Goal: Register for event/course

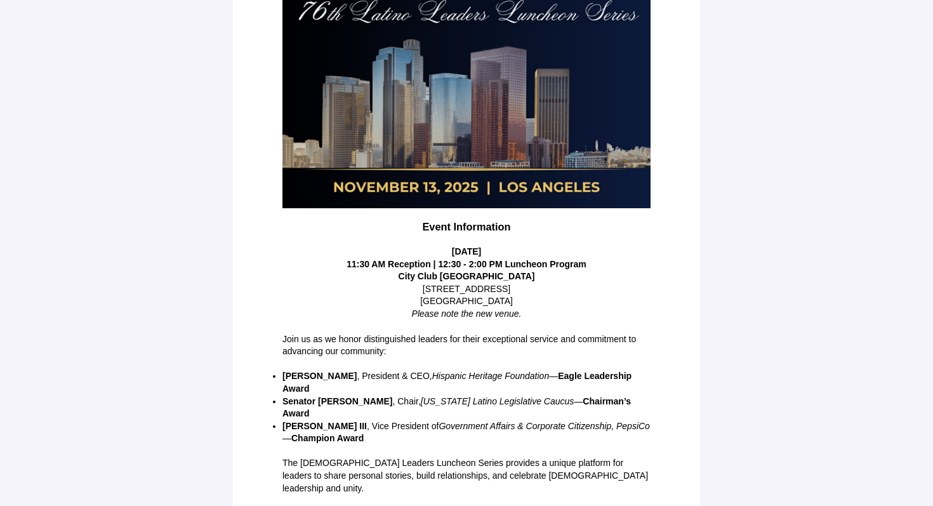
scroll to position [230, 0]
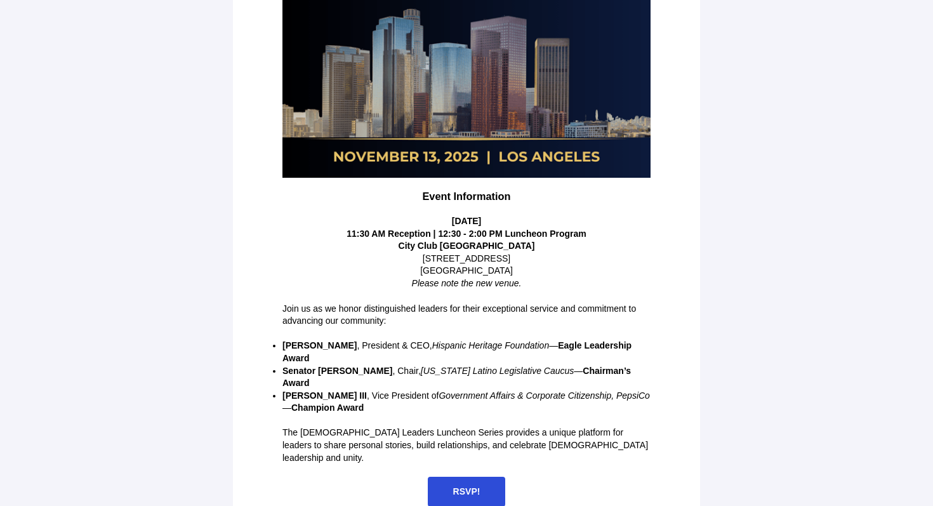
click at [457, 486] on span "RSVP!" at bounding box center [466, 491] width 27 height 10
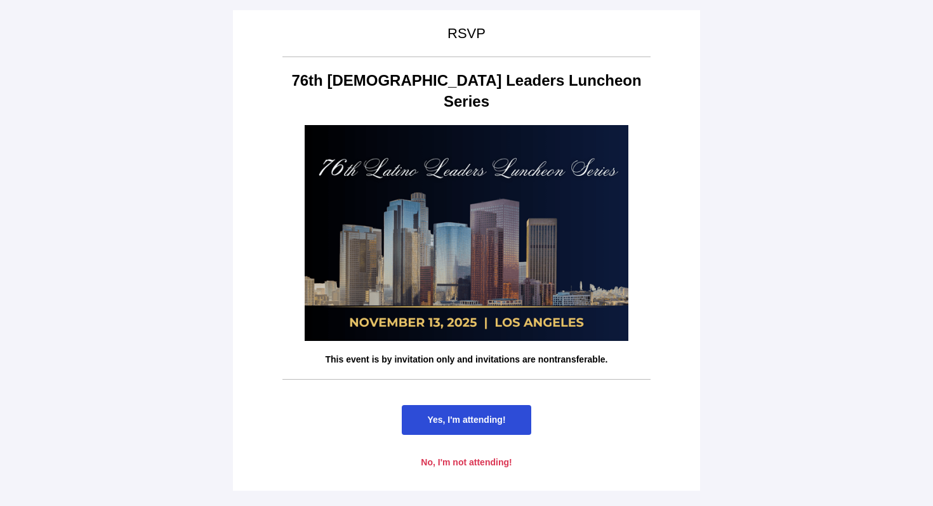
click at [454, 414] on span "Yes, I'm attending!" at bounding box center [466, 419] width 78 height 10
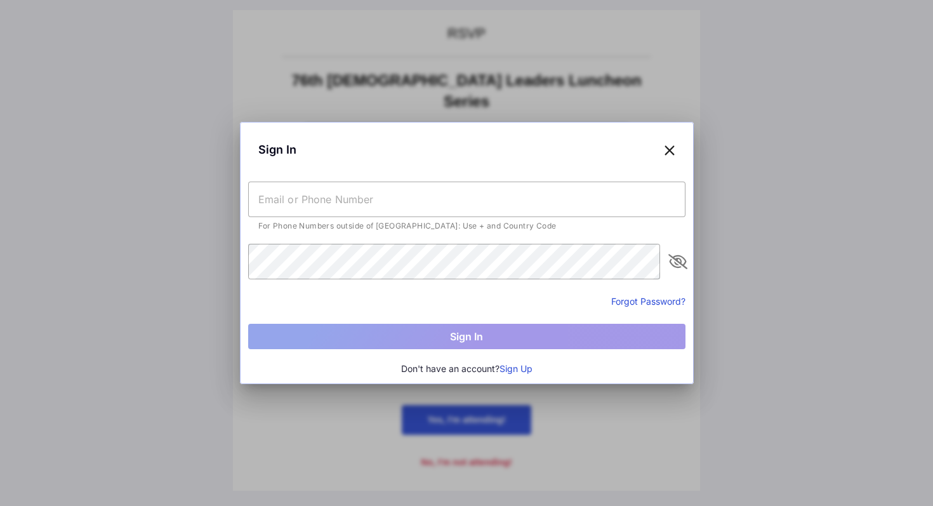
click at [397, 202] on input "text" at bounding box center [466, 199] width 437 height 36
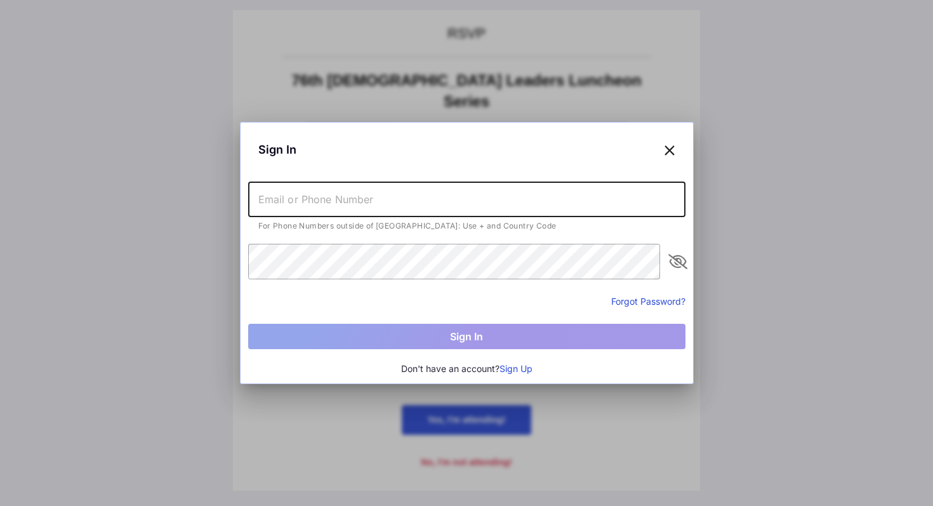
type input "[PERSON_NAME][EMAIL_ADDRESS][DOMAIN_NAME]"
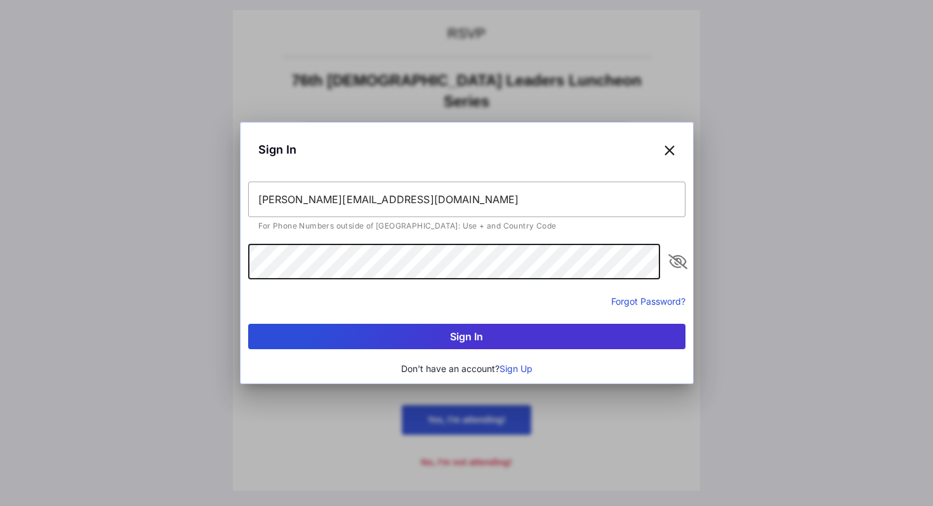
click at [435, 339] on button "Sign In" at bounding box center [466, 336] width 437 height 25
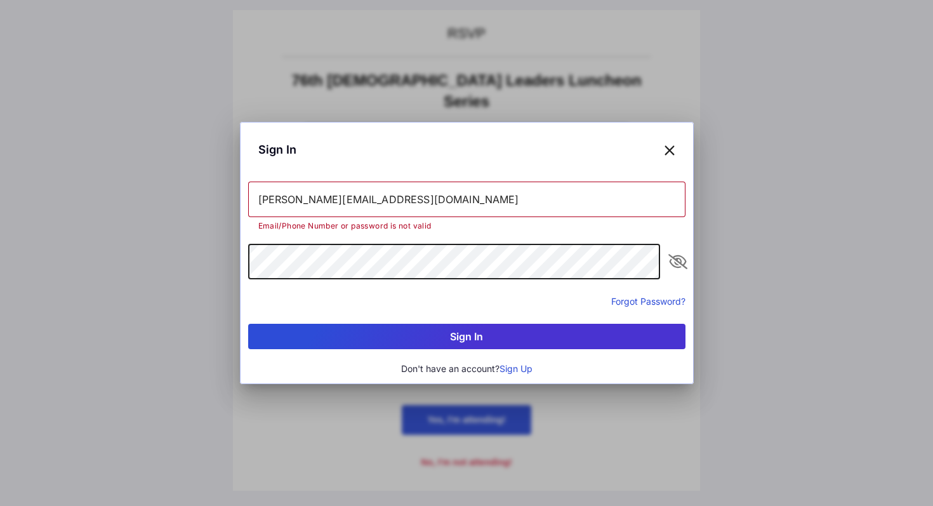
click at [678, 263] on icon "appended action" at bounding box center [677, 261] width 15 height 15
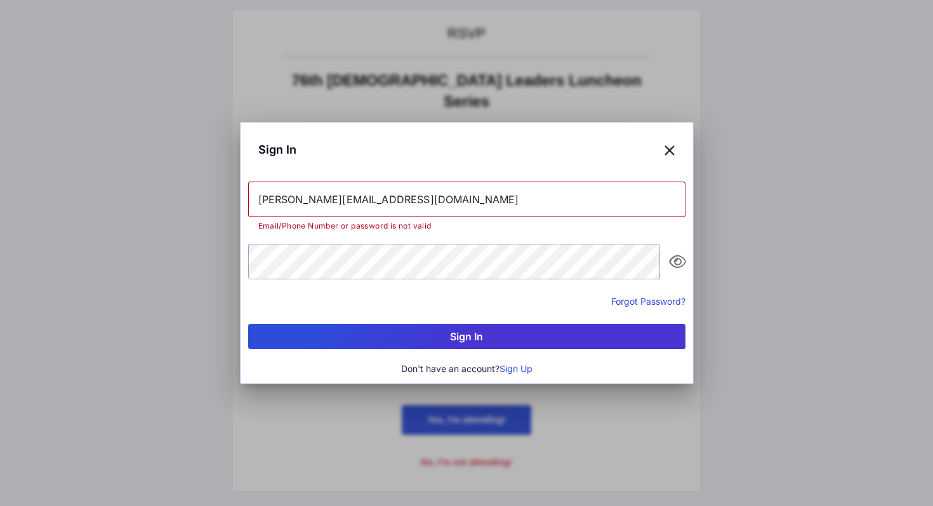
click at [631, 300] on button "Forgot Password?" at bounding box center [648, 300] width 74 height 13
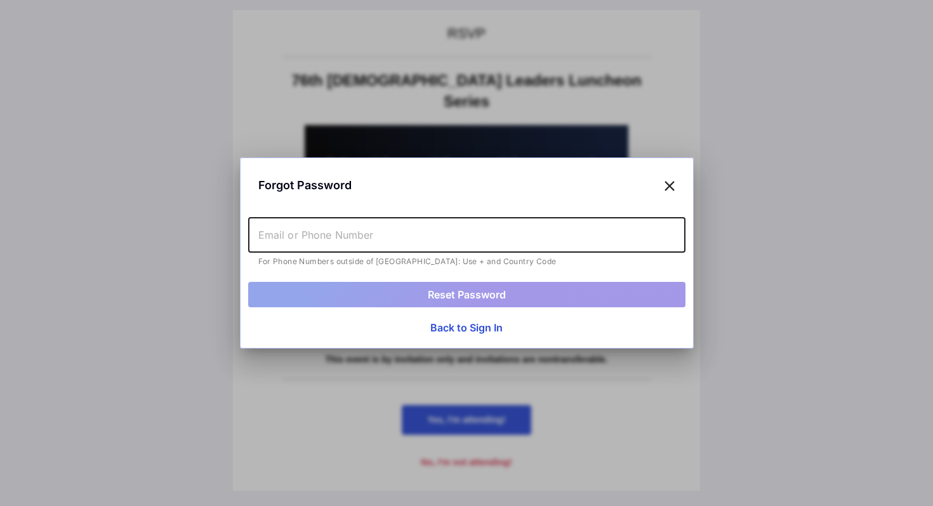
click at [361, 231] on input "text" at bounding box center [466, 235] width 437 height 36
type input "[PERSON_NAME][EMAIL_ADDRESS][DOMAIN_NAME]"
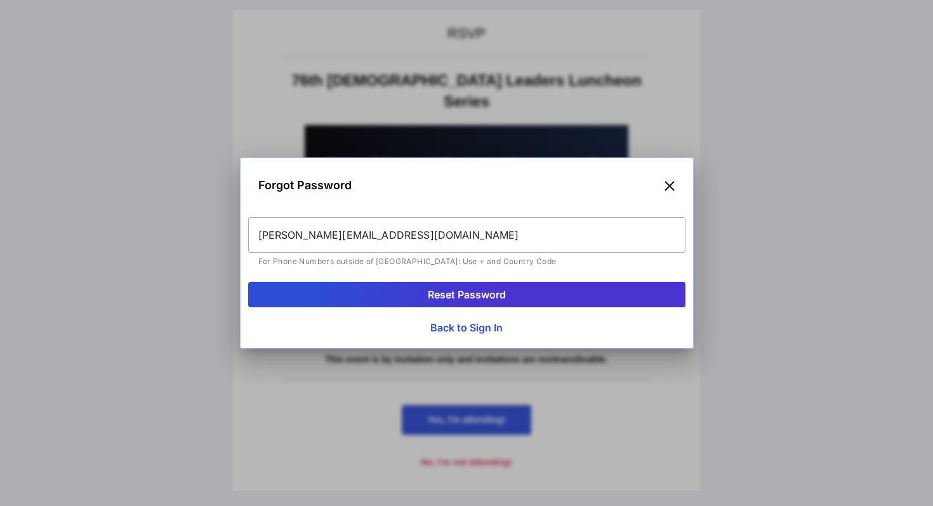
click at [390, 294] on button "Reset Password" at bounding box center [466, 294] width 437 height 25
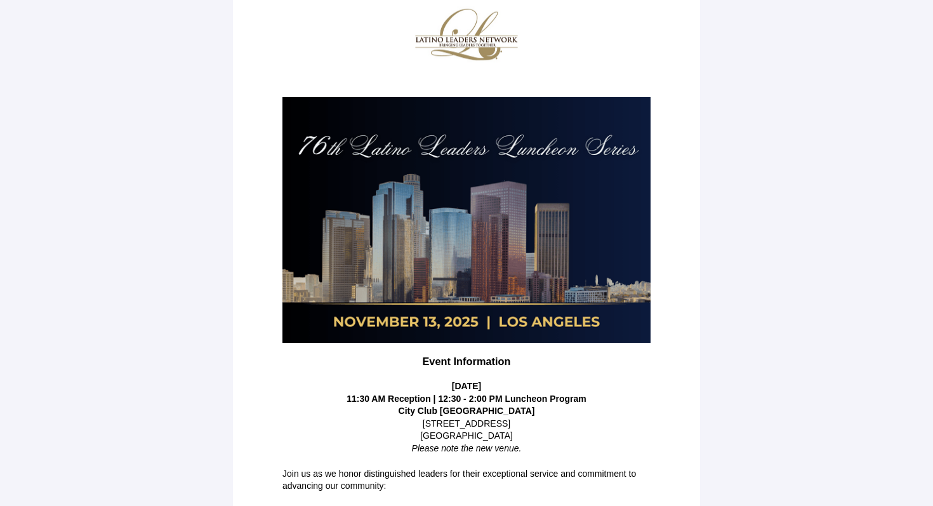
scroll to position [230, 0]
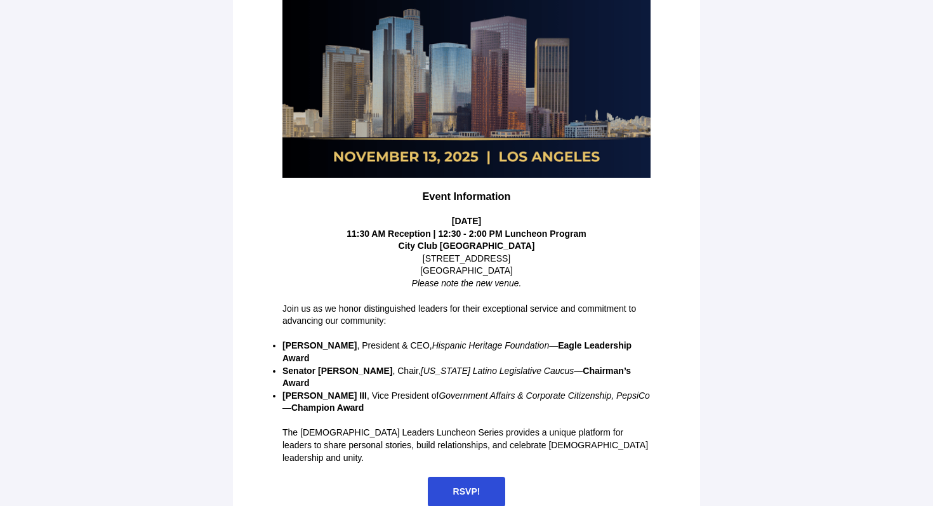
click at [447, 476] on span "RSVP!" at bounding box center [467, 491] width 78 height 30
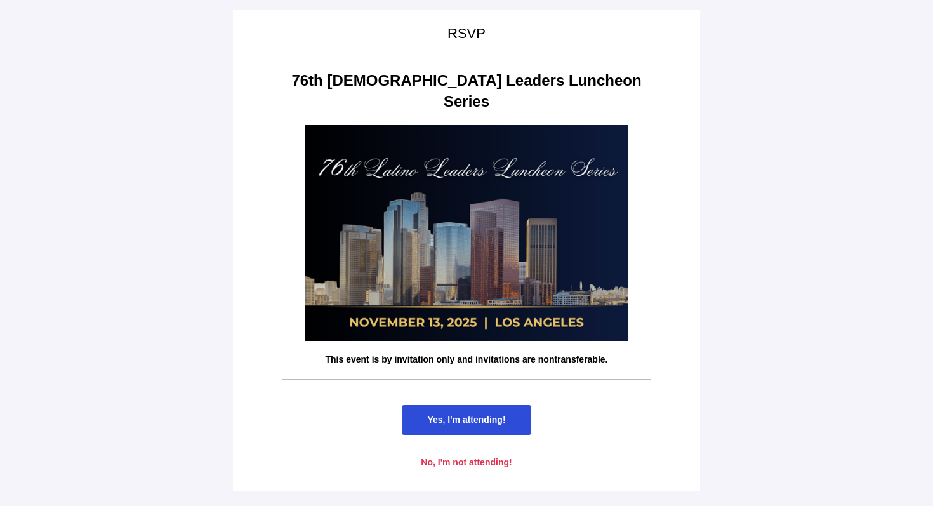
click at [448, 414] on span "Yes, I'm attending!" at bounding box center [466, 419] width 78 height 10
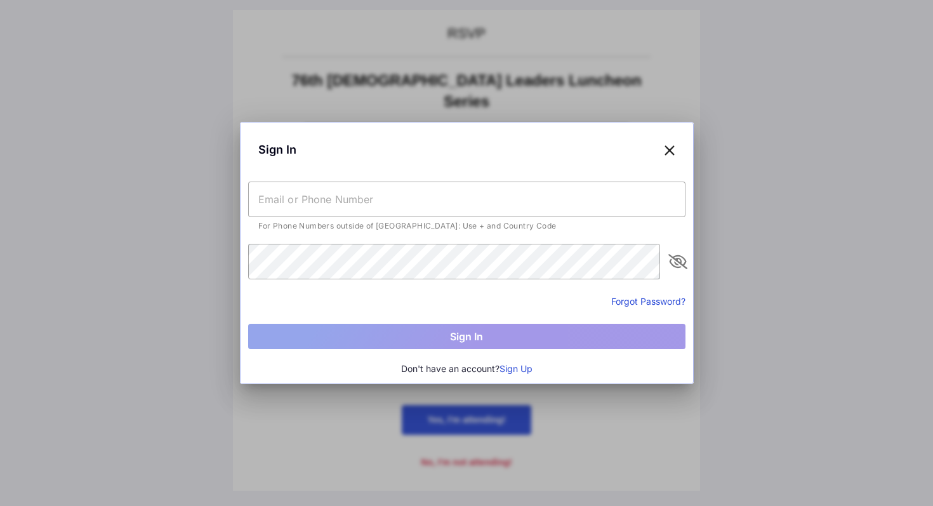
click at [511, 369] on button "Sign Up" at bounding box center [515, 369] width 33 height 14
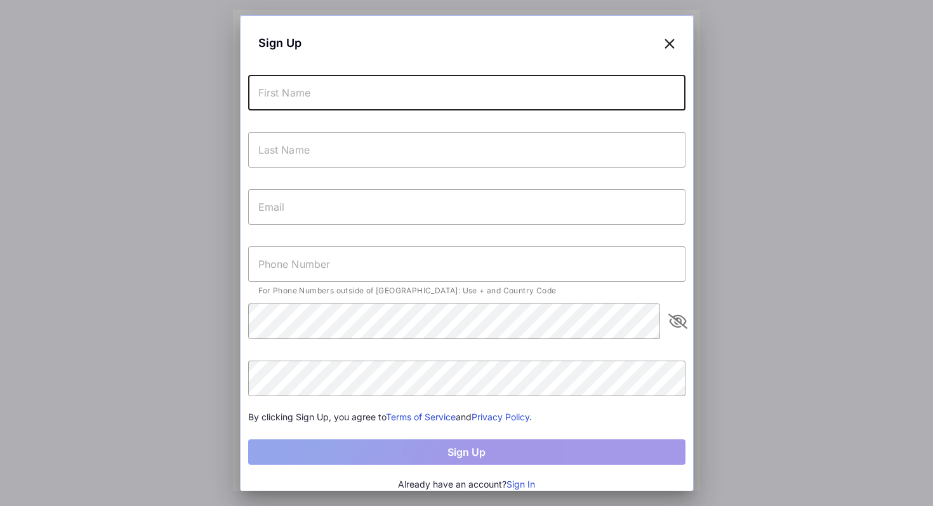
click at [318, 88] on input "text" at bounding box center [466, 93] width 437 height 36
type input "[PERSON_NAME]"
type input "[PERSON_NAME][EMAIL_ADDRESS][DOMAIN_NAME]"
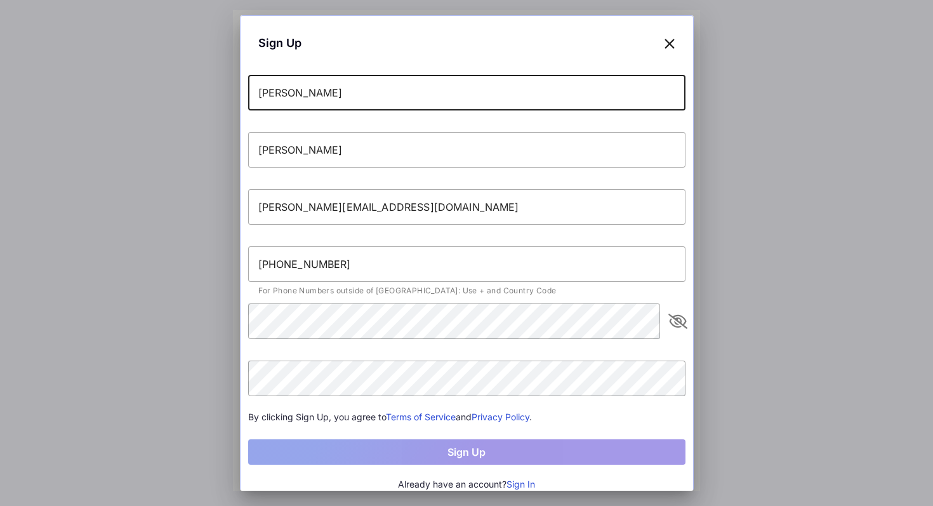
scroll to position [8, 0]
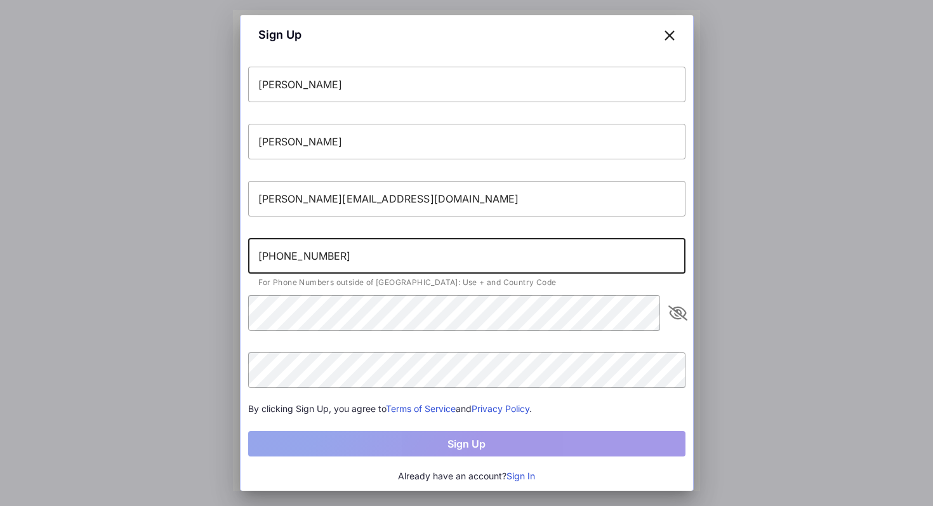
drag, startPoint x: 270, startPoint y: 252, endPoint x: 244, endPoint y: 251, distance: 26.1
click at [244, 251] on div "Sign Up James Alva [EMAIL_ADDRESS][DOMAIN_NAME] [PHONE_NUMBER] For Phone Number…" at bounding box center [467, 249] width 454 height 484
click at [266, 256] on input "[PHONE_NUMBER]" at bounding box center [466, 256] width 437 height 36
type input "[PHONE_NUMBER]"
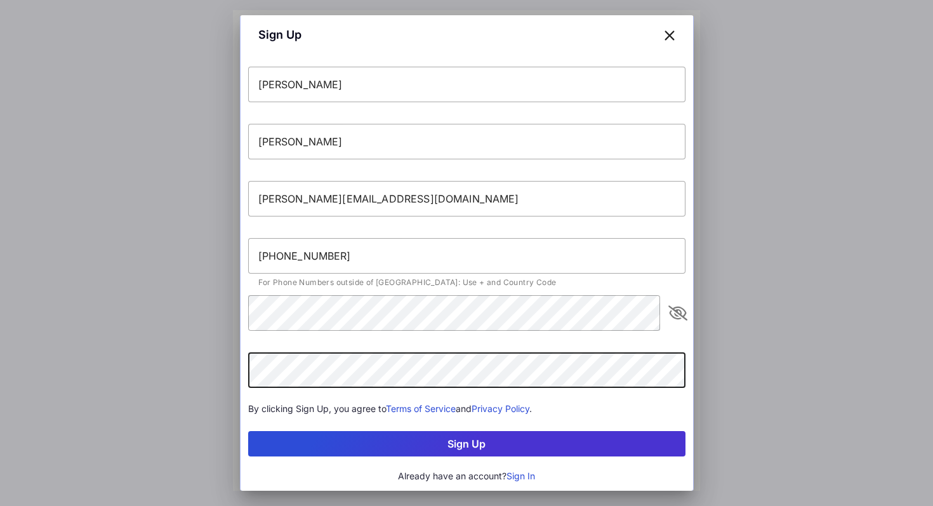
click at [423, 442] on button "Sign Up" at bounding box center [466, 443] width 437 height 25
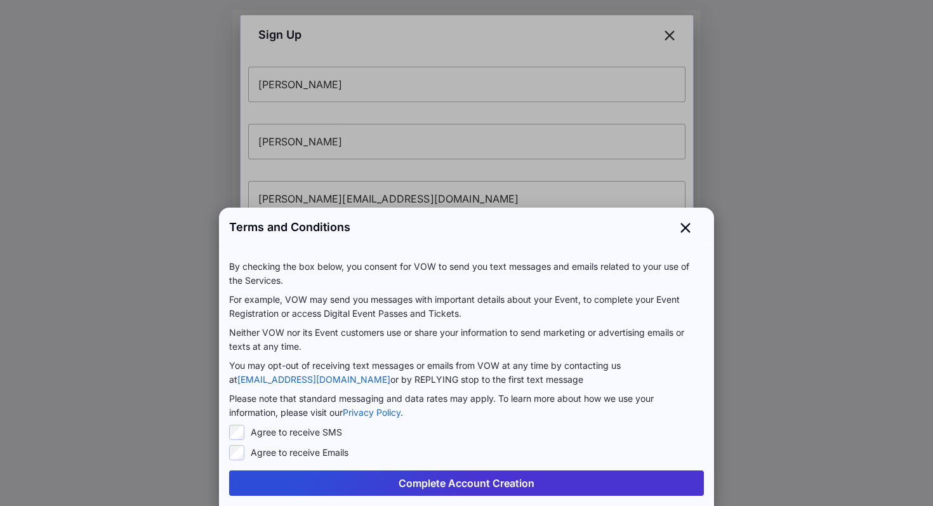
click at [415, 488] on button "Complete Account Creation" at bounding box center [466, 482] width 475 height 25
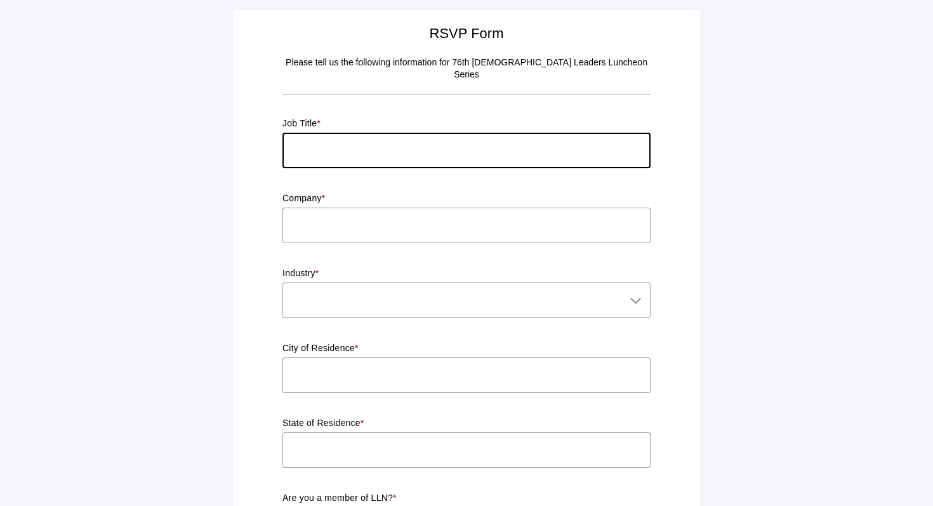
click at [405, 133] on input "text" at bounding box center [466, 151] width 368 height 36
type input "CEO"
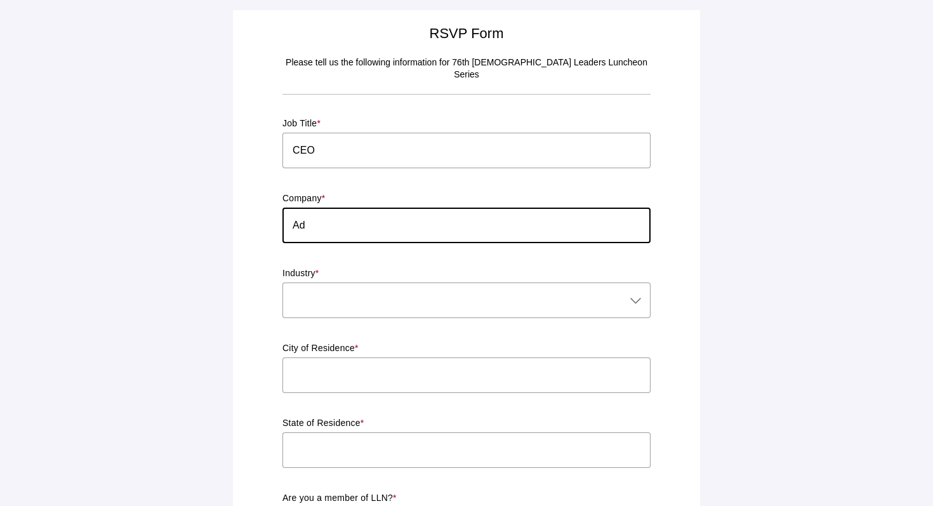
type input "Adelante Partners Inc."
type input "[GEOGRAPHIC_DATA]"
type input "CA"
click at [395, 290] on div at bounding box center [453, 300] width 343 height 36
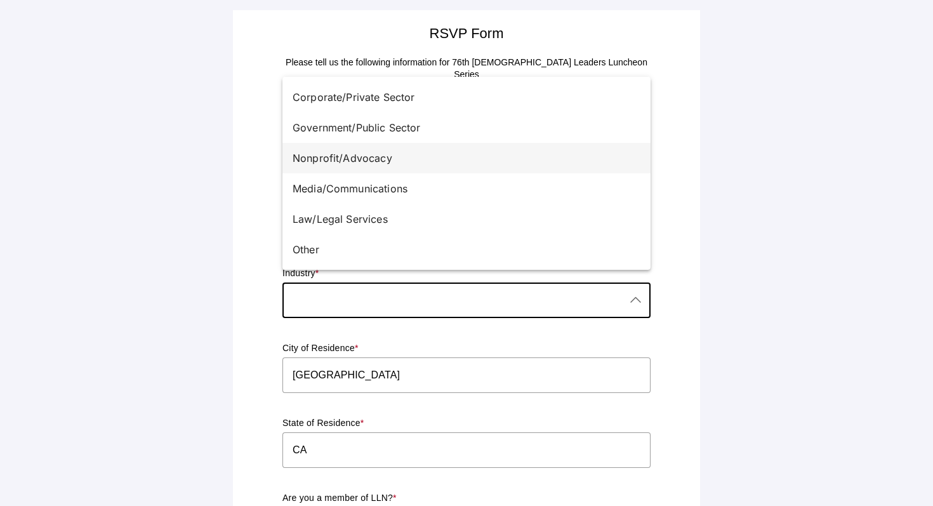
click at [383, 153] on div "Nonprofit/Advocacy" at bounding box center [460, 157] width 337 height 15
type input "Nonprofit/Advocacy"
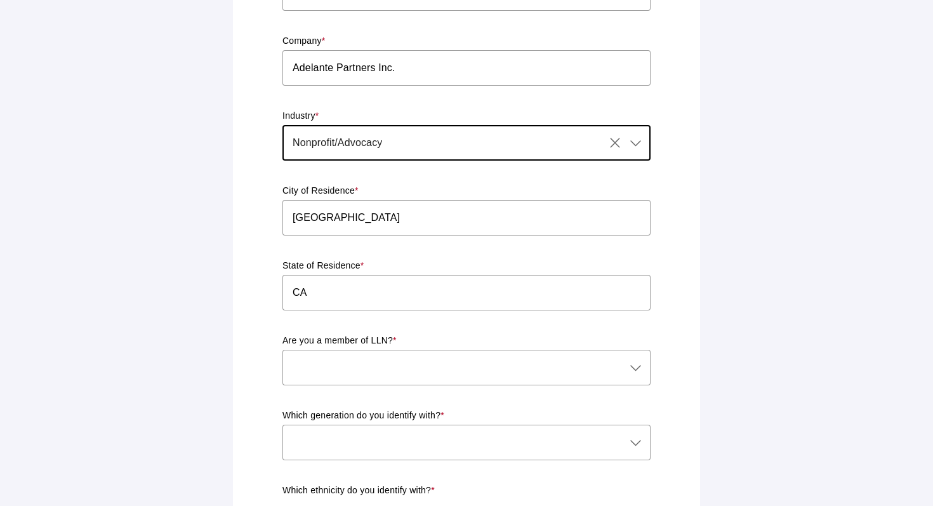
scroll to position [193, 0]
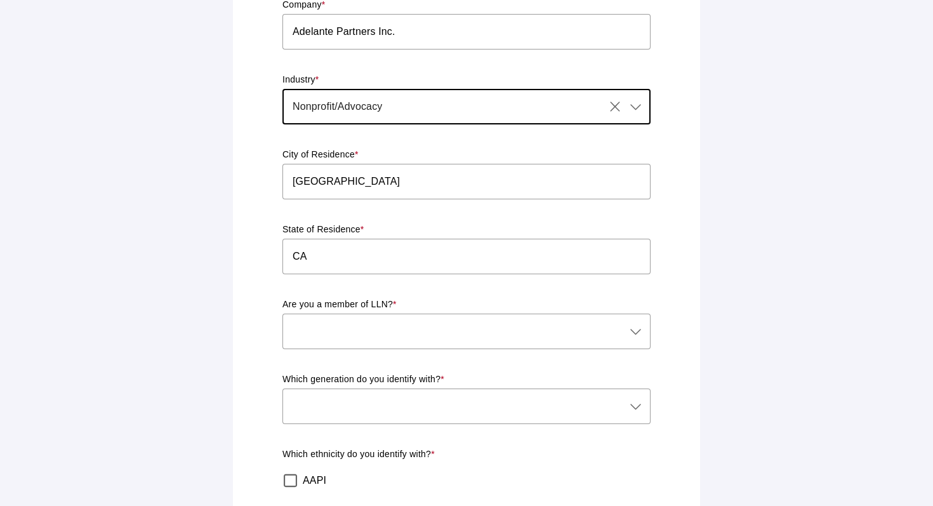
click at [351, 318] on div at bounding box center [453, 331] width 343 height 36
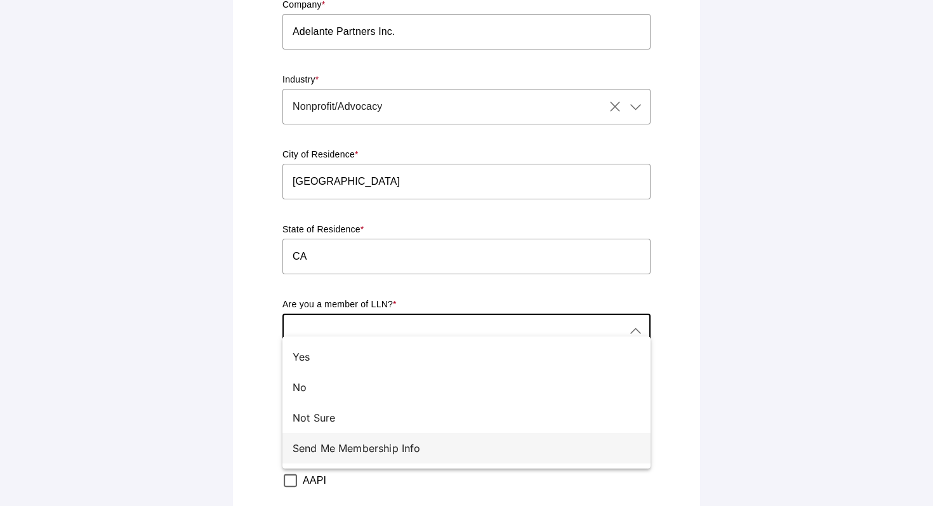
drag, startPoint x: 310, startPoint y: 412, endPoint x: 315, endPoint y: 455, distance: 43.4
click at [314, 455] on div "Yes No Not Sure Send Me Membership Info" at bounding box center [466, 402] width 368 height 132
click at [315, 455] on div "Send Me Membership Info" at bounding box center [466, 448] width 368 height 30
type input "Send Me Membership Info"
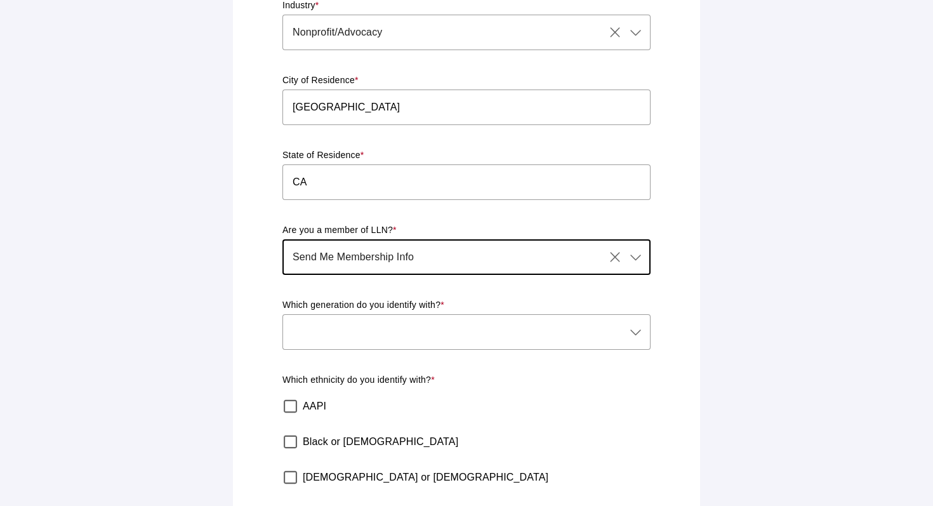
scroll to position [271, 0]
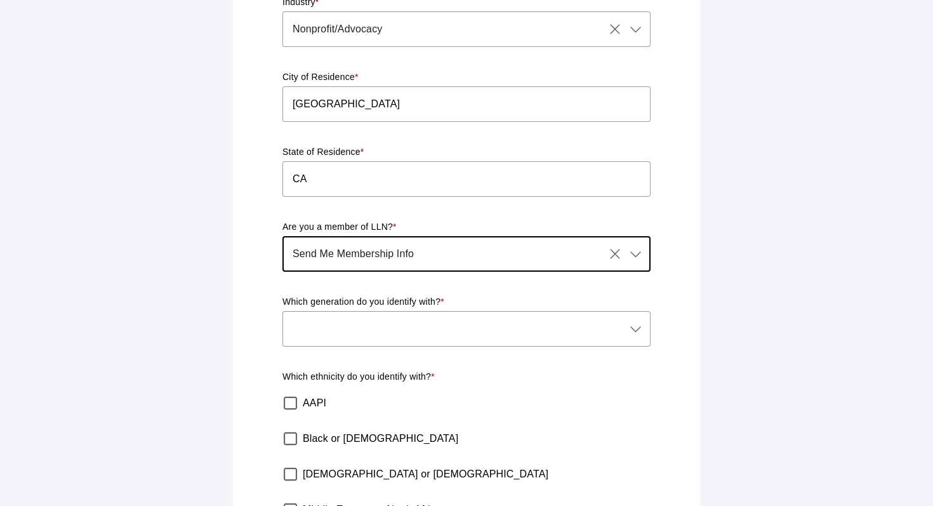
click at [351, 315] on div at bounding box center [453, 329] width 343 height 36
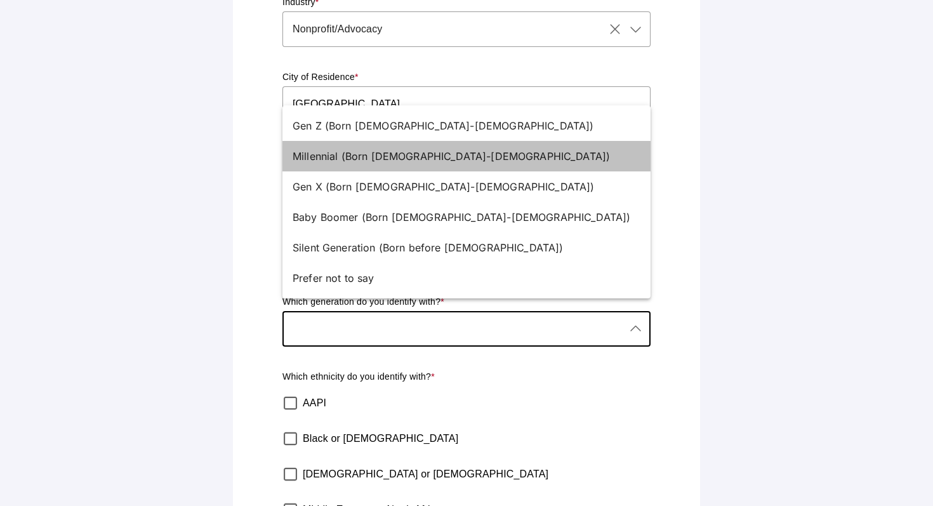
click at [379, 157] on div "Millennial (Born [DEMOGRAPHIC_DATA]-[DEMOGRAPHIC_DATA])" at bounding box center [460, 155] width 337 height 15
type input "Millennial (Born [DEMOGRAPHIC_DATA]-[DEMOGRAPHIC_DATA])"
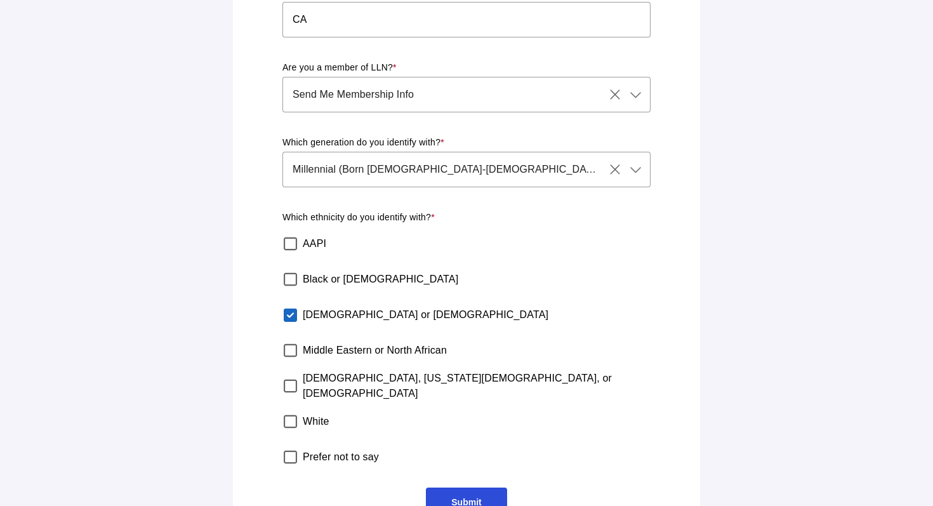
scroll to position [454, 0]
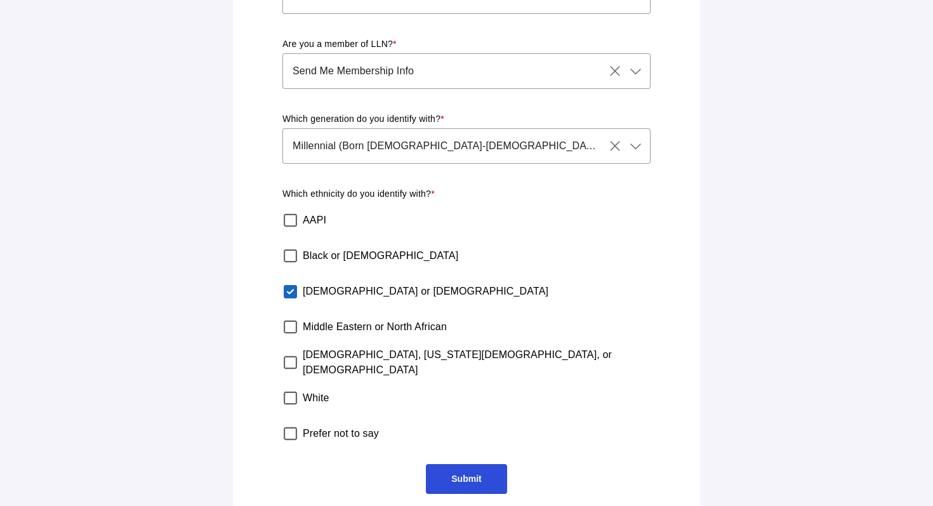
click at [456, 473] on span "Submit" at bounding box center [466, 478] width 30 height 10
